Goal: Task Accomplishment & Management: Complete application form

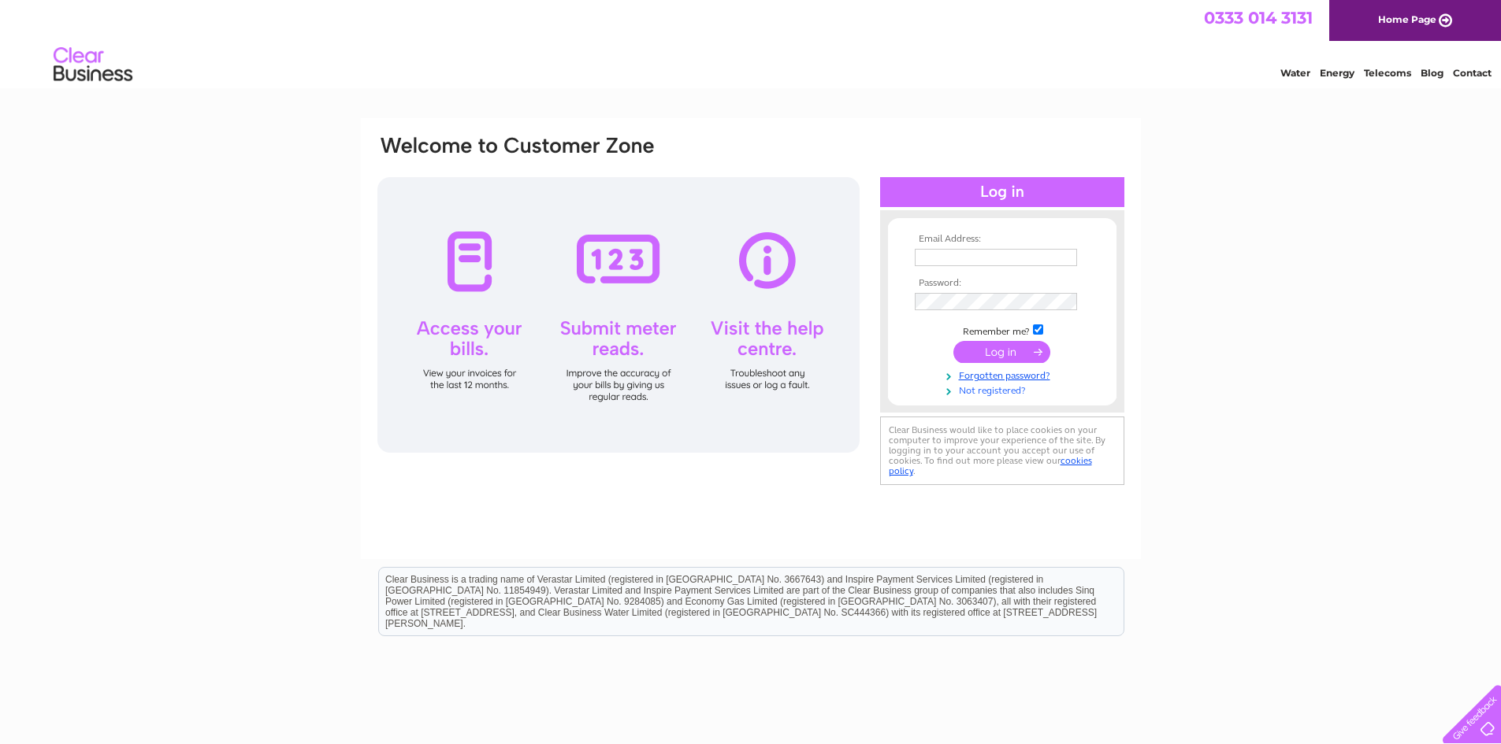
click at [997, 394] on link "Not registered?" at bounding box center [1003, 389] width 179 height 15
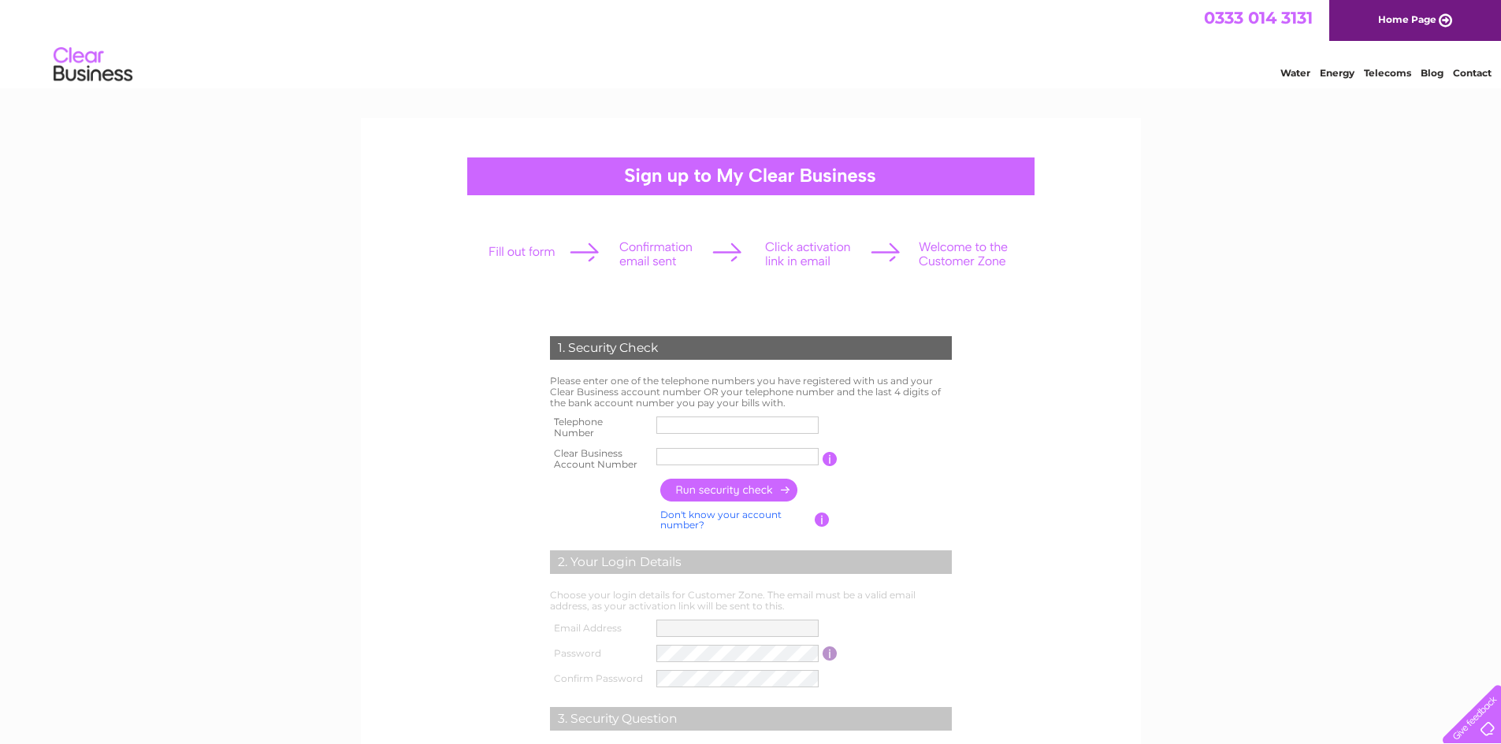
click at [680, 423] on input "text" at bounding box center [737, 425] width 162 height 17
type input "01313115521"
click at [702, 466] on label at bounding box center [739, 468] width 167 height 5
click at [702, 466] on input "text" at bounding box center [737, 456] width 162 height 17
click at [732, 489] on input "button" at bounding box center [729, 490] width 139 height 23
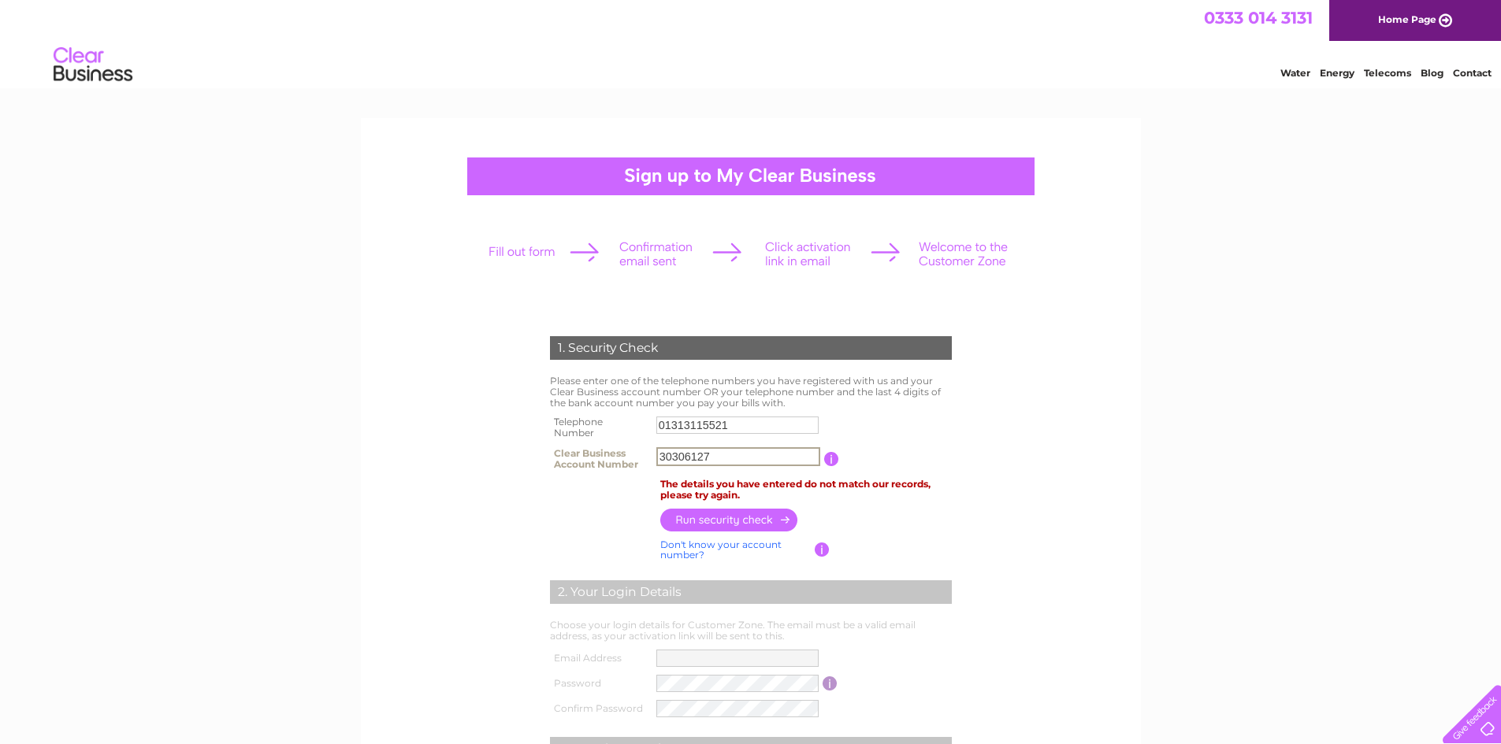
click at [662, 457] on input "30306127" at bounding box center [738, 456] width 164 height 19
click at [737, 521] on input "button" at bounding box center [729, 520] width 139 height 23
click at [666, 458] on input "030306127" at bounding box center [737, 456] width 162 height 17
type input "30306127"
click at [744, 417] on input "01313115521" at bounding box center [737, 425] width 162 height 17
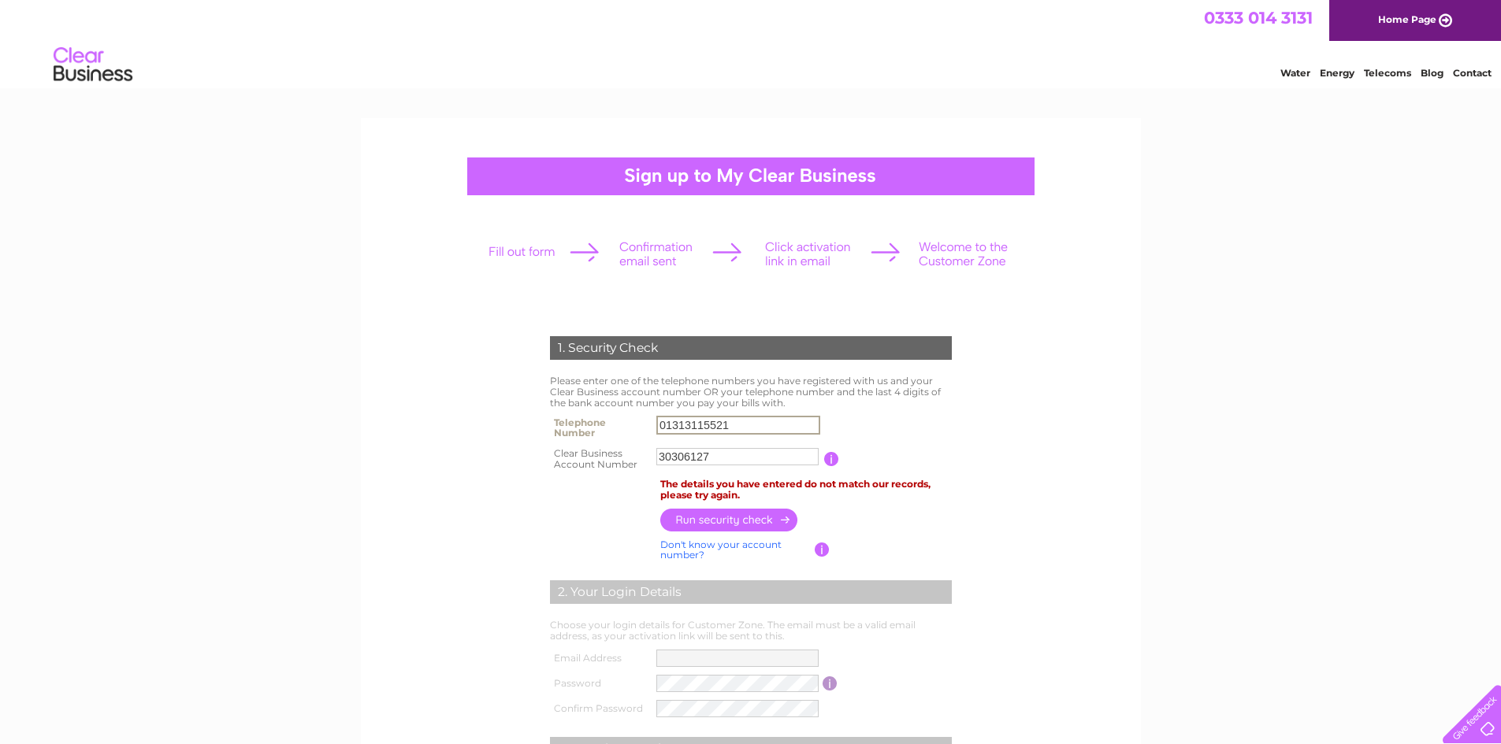
drag, startPoint x: 740, startPoint y: 419, endPoint x: 623, endPoint y: 420, distance: 116.6
click at [623, 420] on tr "Telephone Number 01313115521" at bounding box center [751, 428] width 410 height 32
paste input "01387 2626"
click at [734, 518] on input "button" at bounding box center [729, 520] width 139 height 23
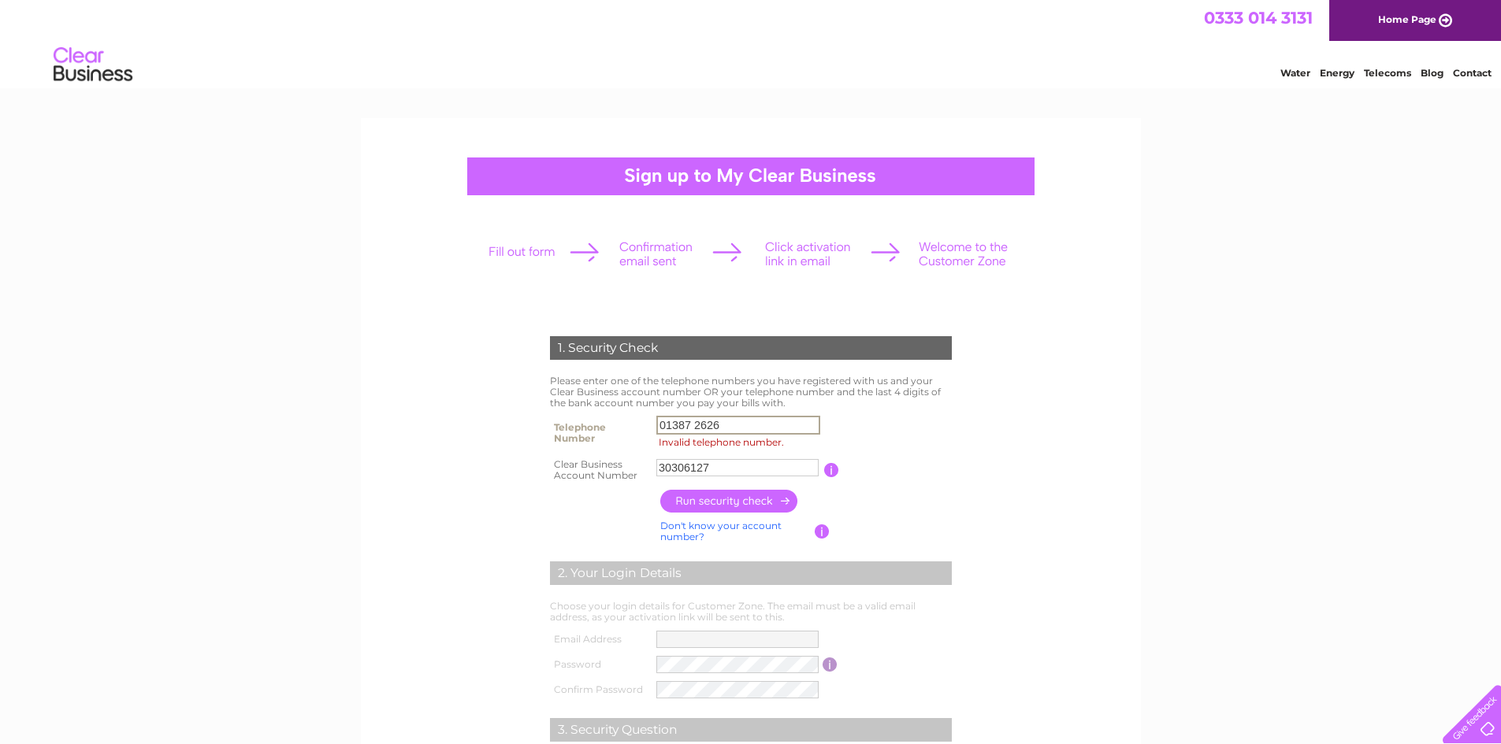
click at [697, 425] on input "01387 2626" at bounding box center [738, 425] width 164 height 19
click at [719, 499] on input "button" at bounding box center [729, 501] width 139 height 23
click at [977, 473] on div "1. Security Check Please enter one of the telephone numbers you have registered…" at bounding box center [750, 597] width 475 height 553
click at [738, 423] on input "013872626" at bounding box center [738, 425] width 164 height 19
click at [665, 428] on input "013872626" at bounding box center [738, 425] width 164 height 19
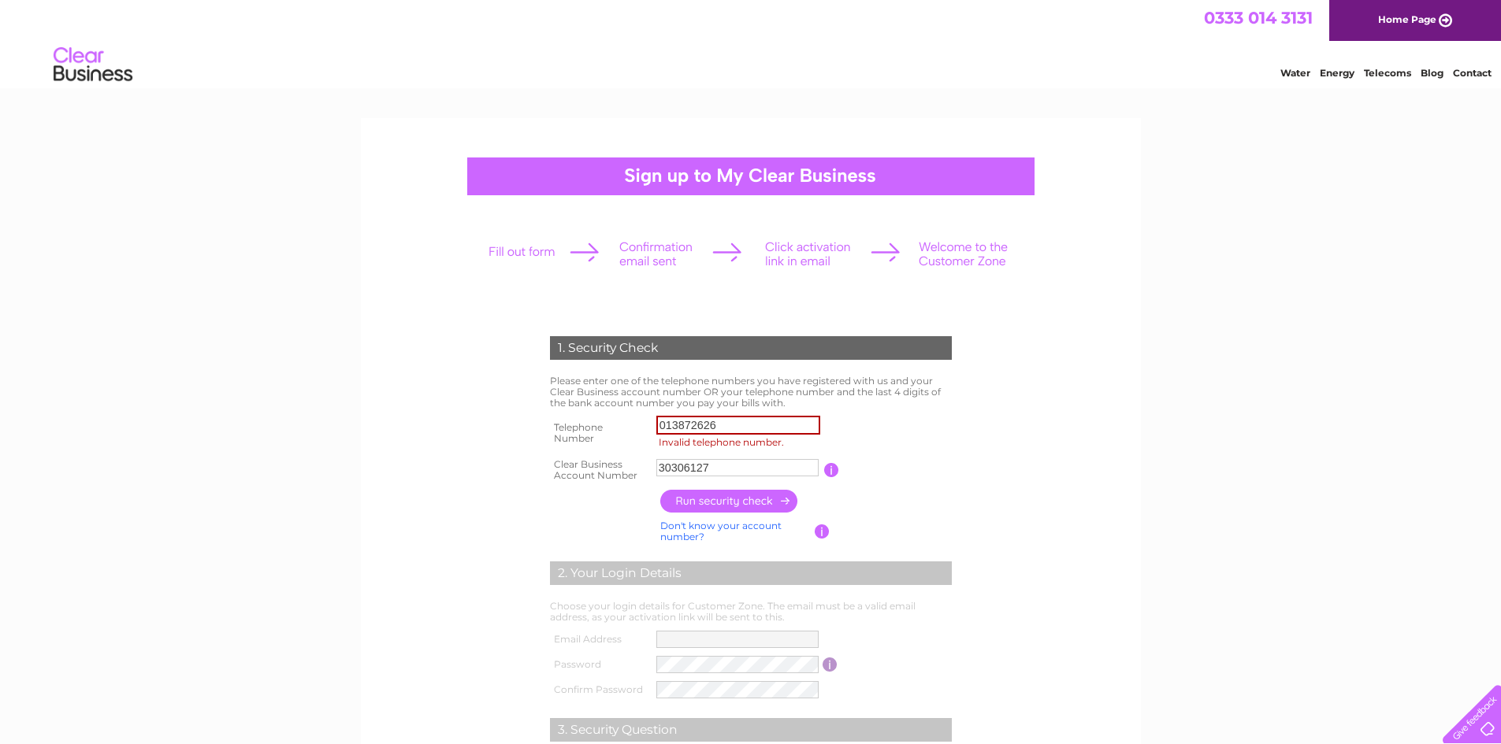
click at [933, 452] on table "Telephone Number 013872626 Invalid telephone number. Clear Business Account Num…" at bounding box center [751, 448] width 410 height 73
click at [975, 451] on div "1. Security Check Please enter one of the telephone numbers you have registered…" at bounding box center [750, 597] width 475 height 553
click at [747, 428] on input "013872626" at bounding box center [738, 425] width 164 height 19
click at [726, 501] on input "button" at bounding box center [729, 501] width 139 height 23
click at [737, 425] on input "013872626" at bounding box center [738, 425] width 164 height 19
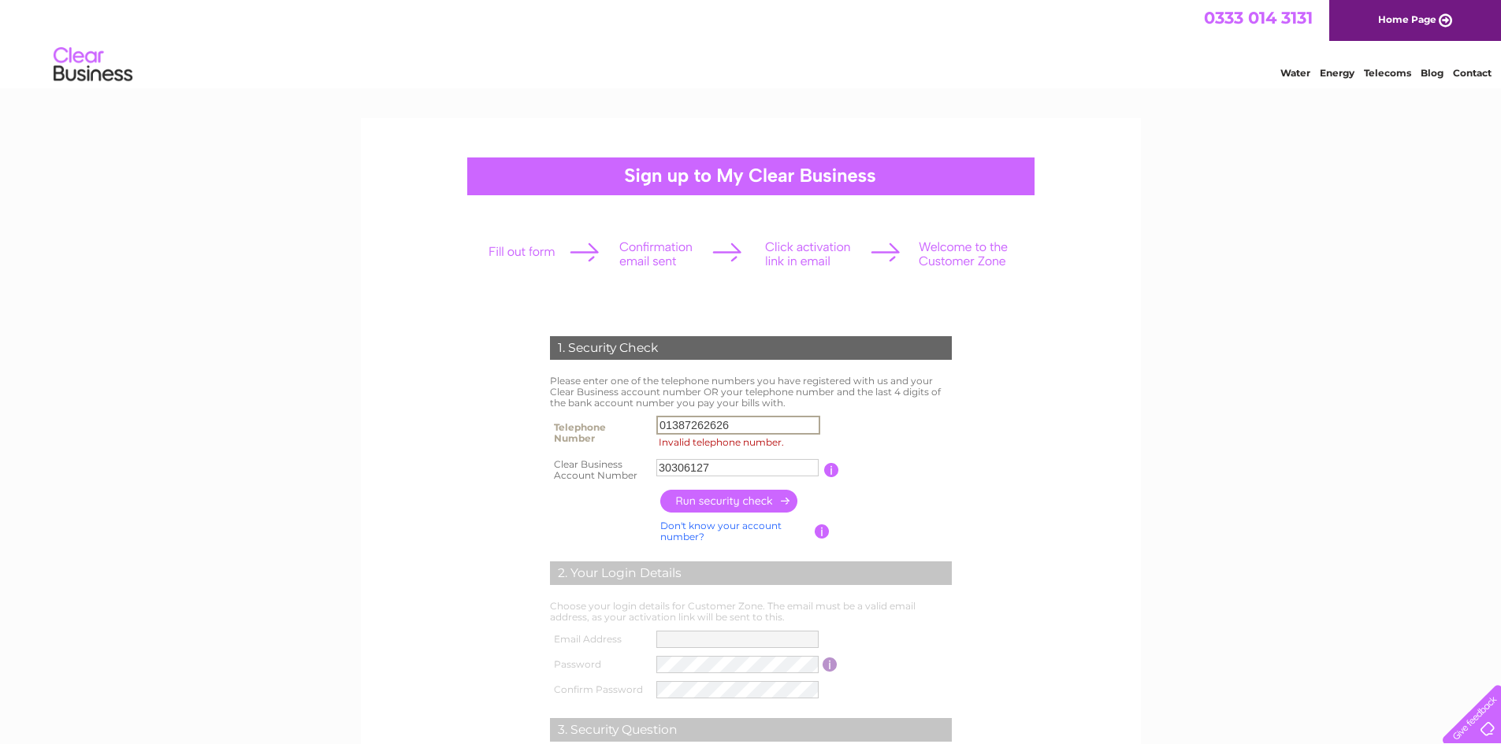
type input "01387262626"
click at [1019, 413] on form "1. Security Check Please enter one of the telephone numbers you have registered…" at bounding box center [751, 605] width 750 height 600
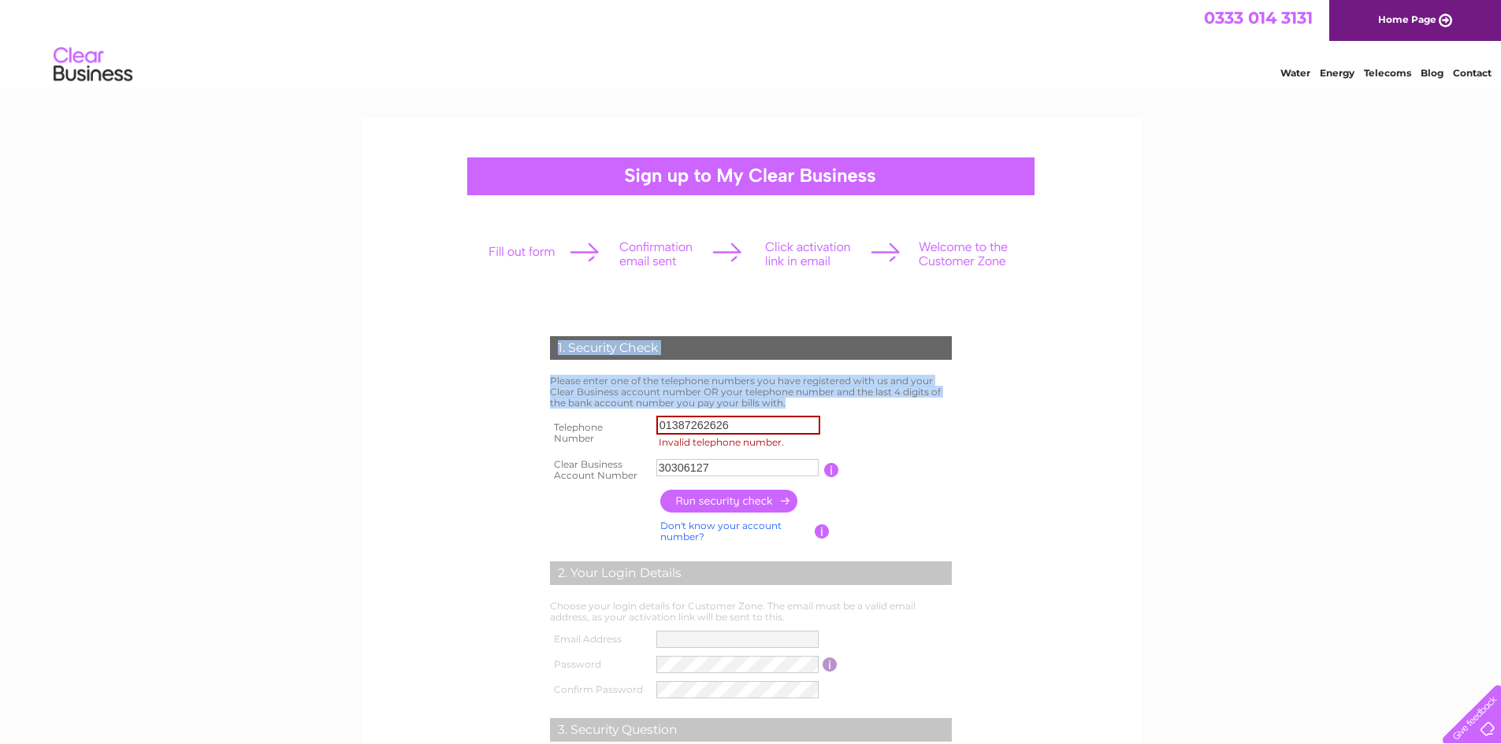
click at [1019, 427] on form "1. Security Check Please enter one of the telephone numbers you have registered…" at bounding box center [751, 605] width 750 height 600
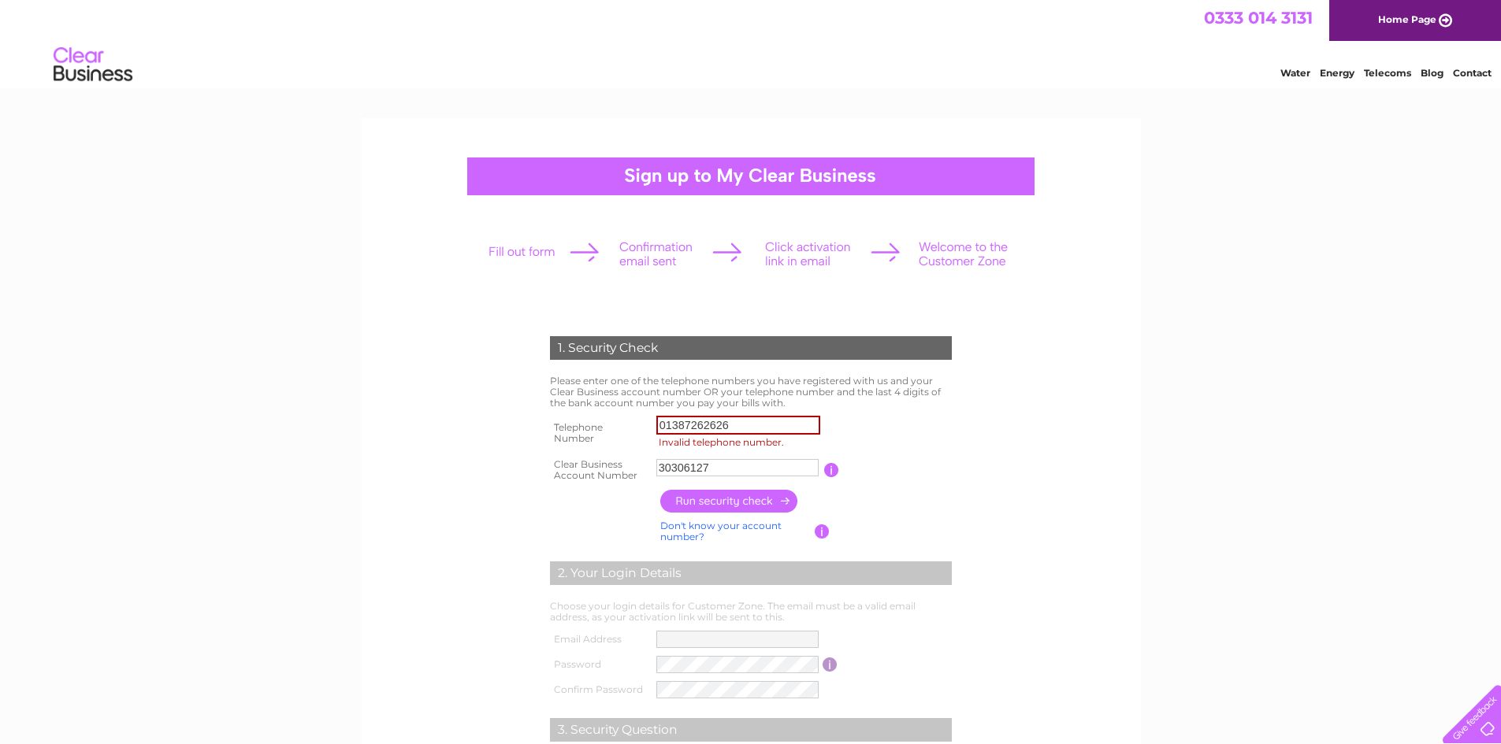
click at [747, 497] on input "button" at bounding box center [729, 501] width 139 height 23
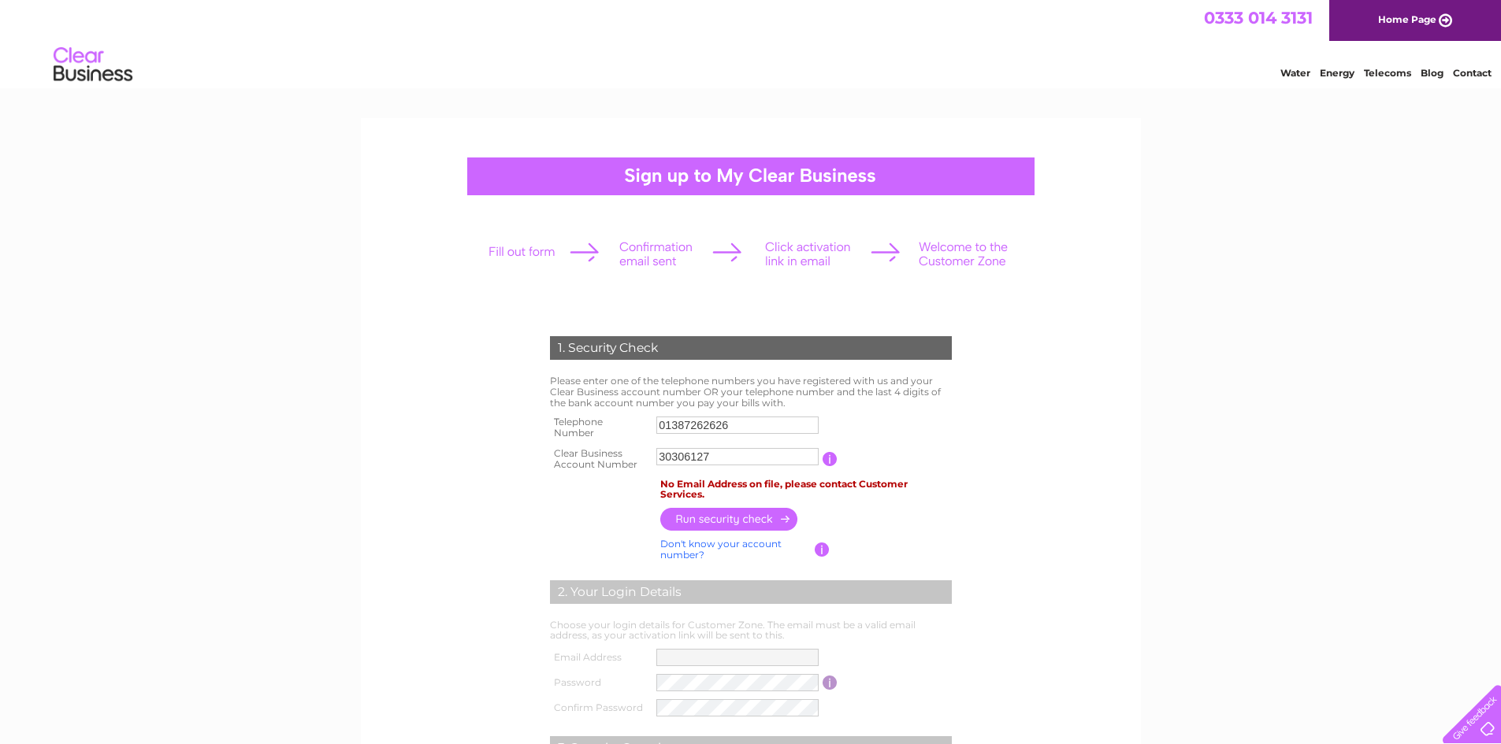
click at [727, 544] on link "Don't know your account number?" at bounding box center [720, 549] width 121 height 23
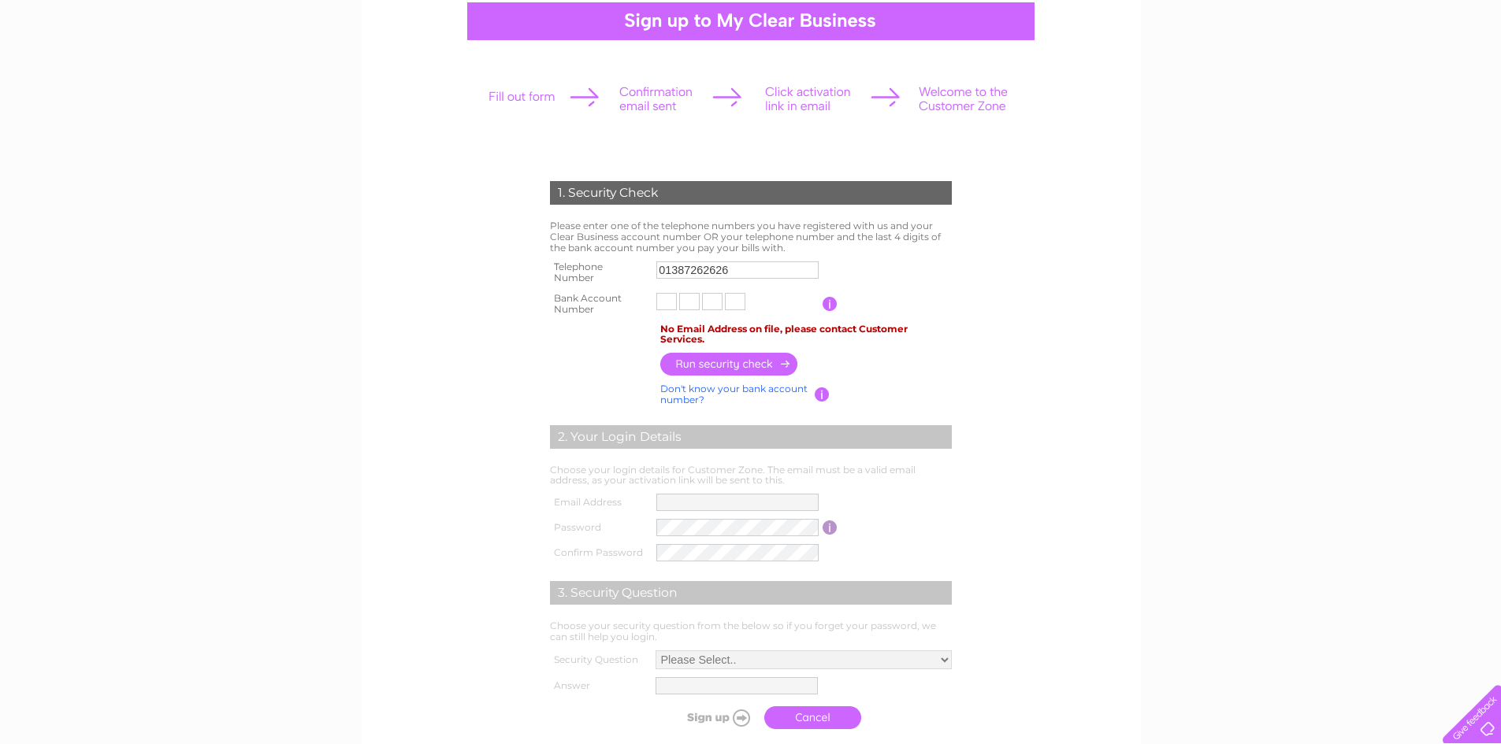
scroll to position [158, 0]
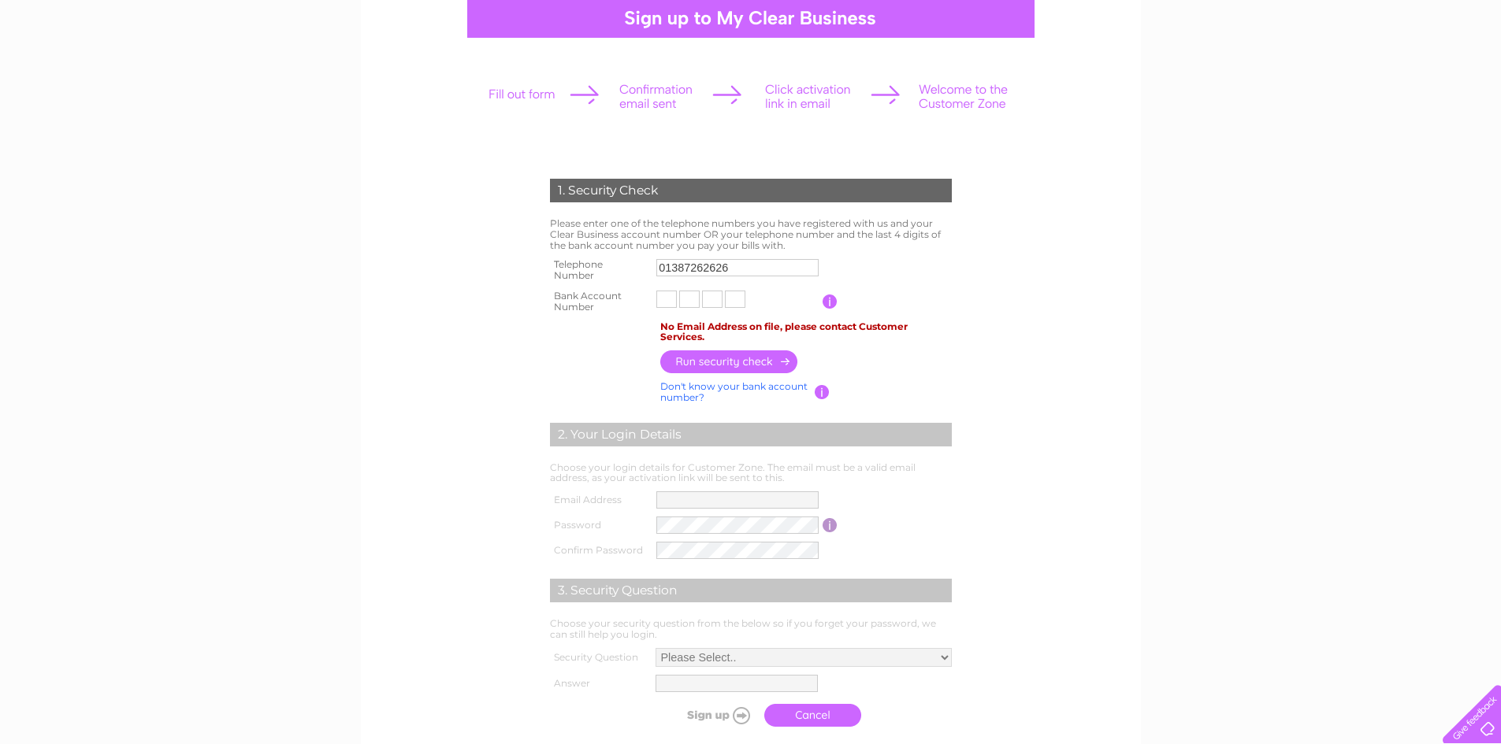
click at [1071, 297] on form "1. Security Check Please enter one of the telephone numbers you have registered…" at bounding box center [751, 456] width 750 height 619
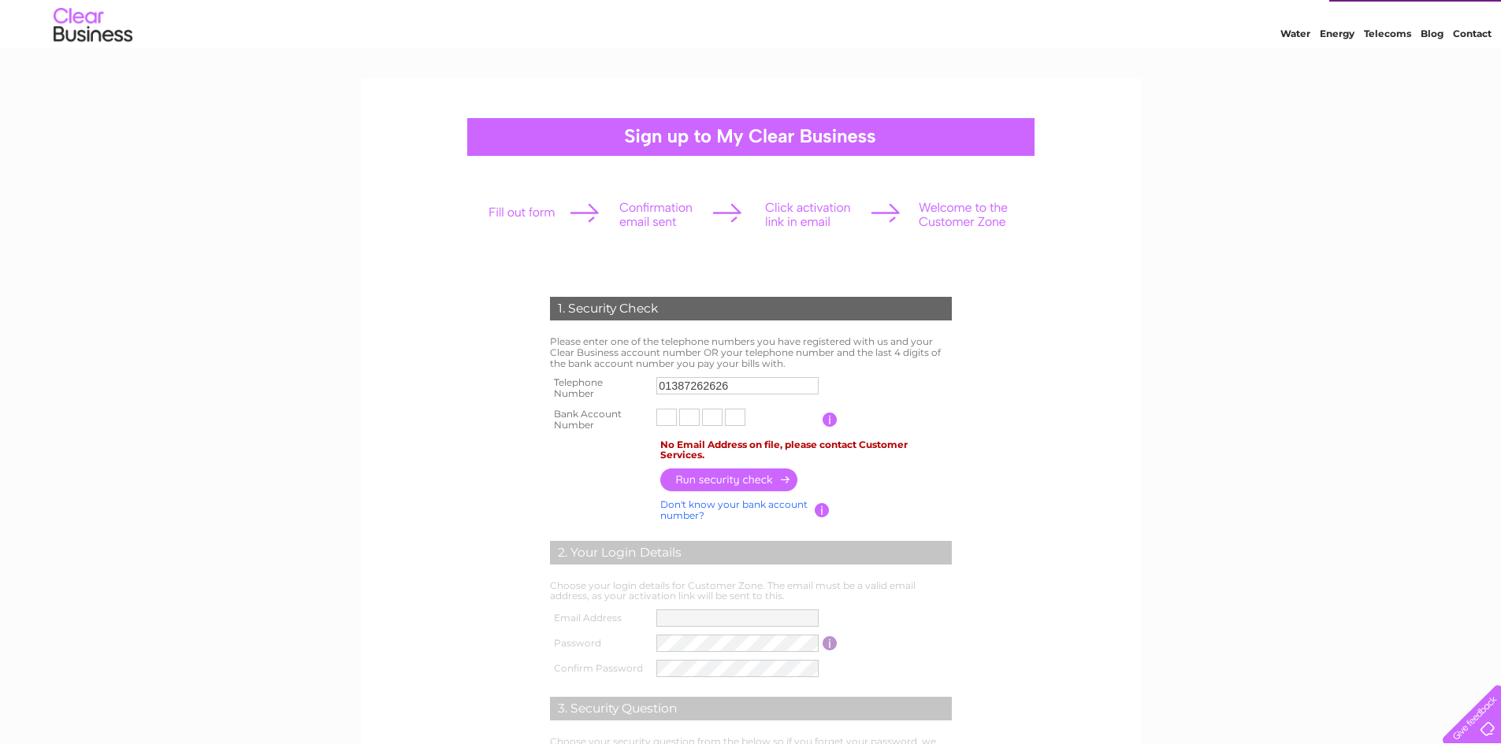
scroll to position [0, 0]
